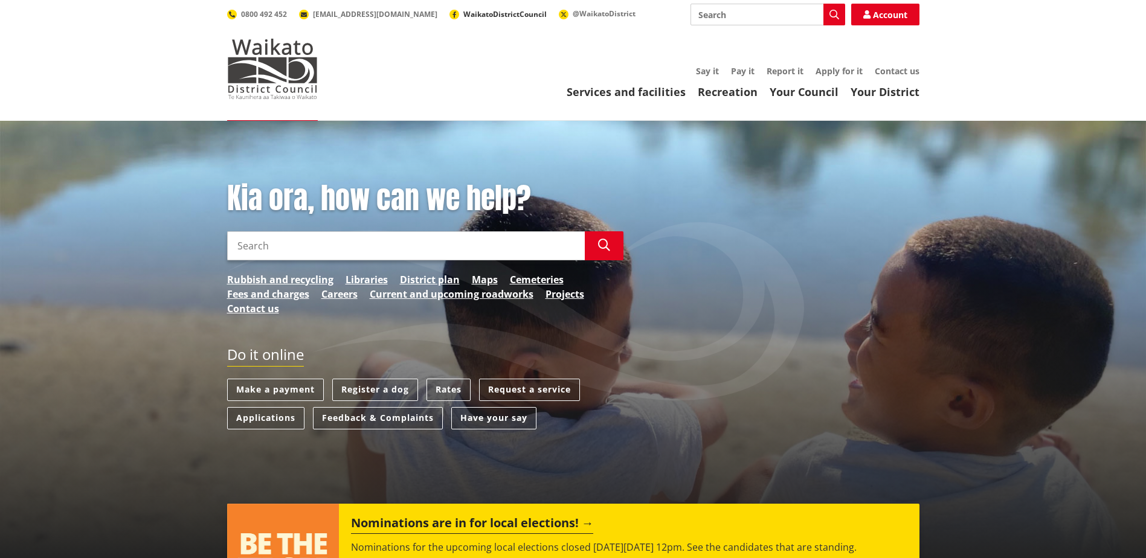
click at [463, 13] on span "WaikatoDistrictCouncil" at bounding box center [504, 14] width 83 height 10
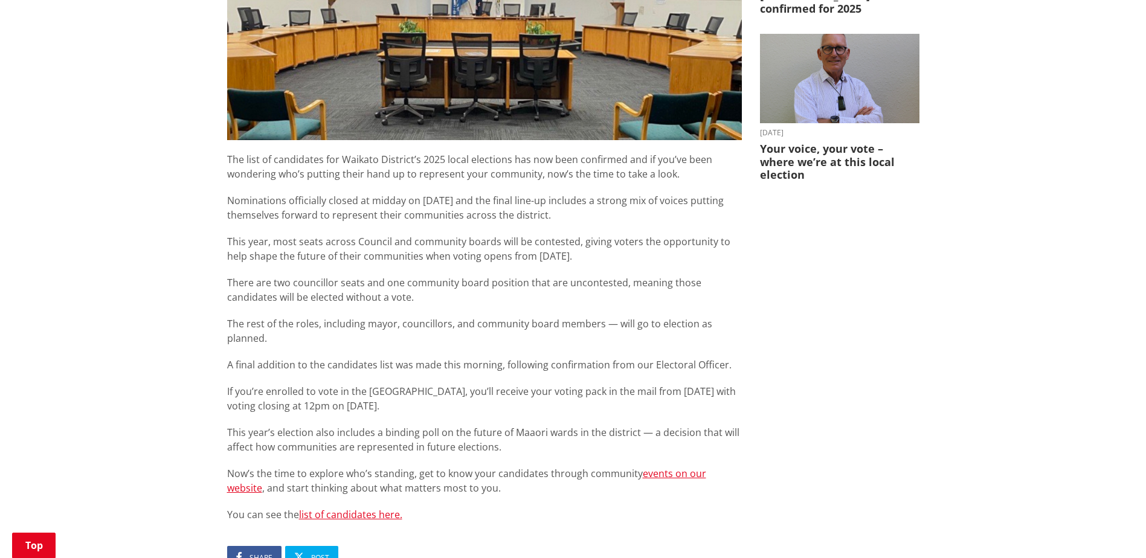
scroll to position [725, 0]
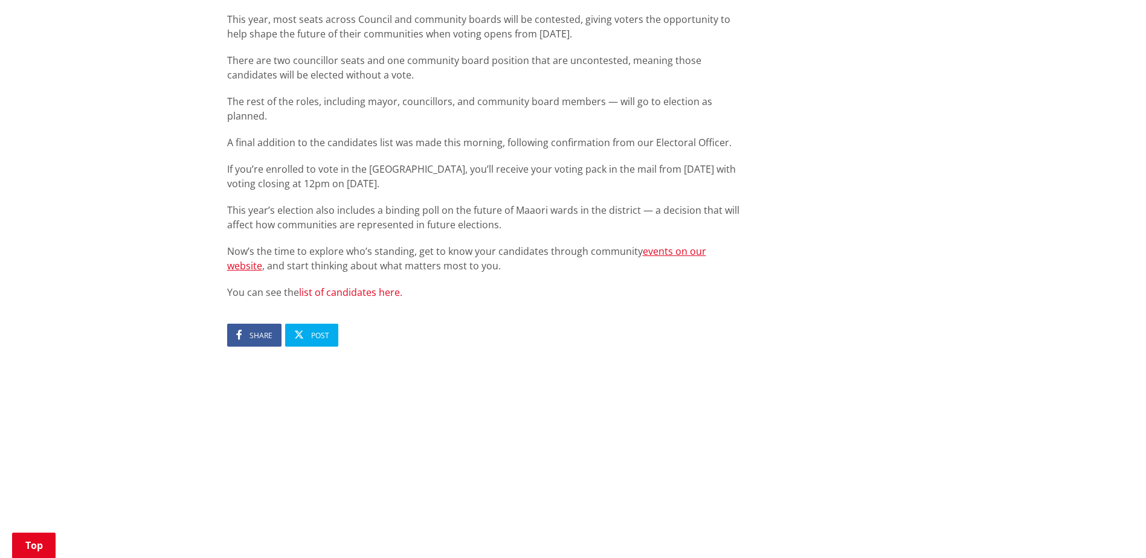
click at [359, 286] on link "list of candidates here." at bounding box center [350, 292] width 103 height 13
